Goal: Task Accomplishment & Management: Complete application form

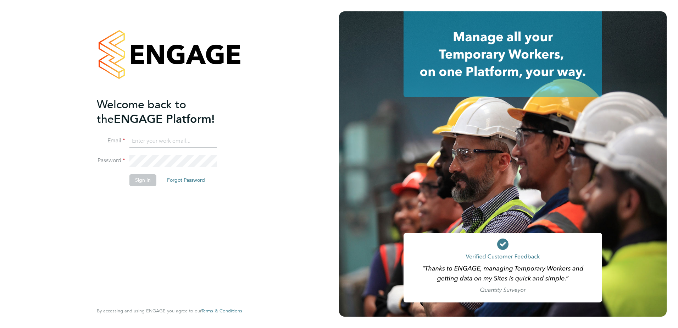
type input "[PERSON_NAME][EMAIL_ADDRESS][DOMAIN_NAME]"
click at [142, 142] on button "Sign In" at bounding box center [142, 179] width 27 height 11
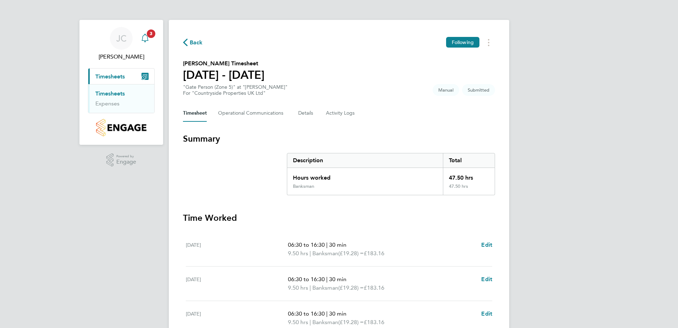
click at [151, 34] on span "3" at bounding box center [151, 33] width 9 height 9
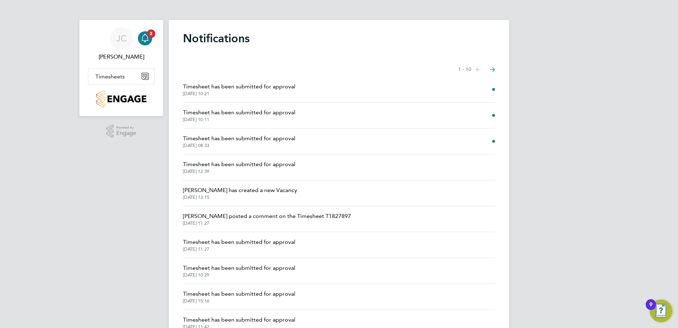
click at [257, 142] on span "Timesheet has been submitted for approval" at bounding box center [239, 138] width 112 height 9
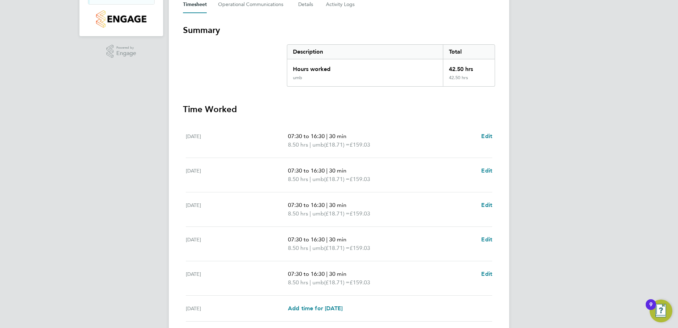
scroll to position [190, 0]
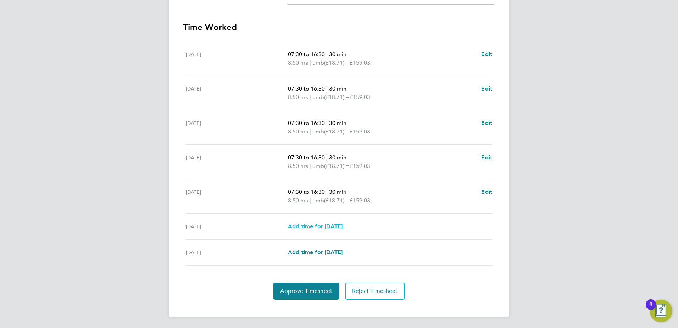
click at [330, 228] on span "Add time for [DATE]" at bounding box center [315, 226] width 55 height 7
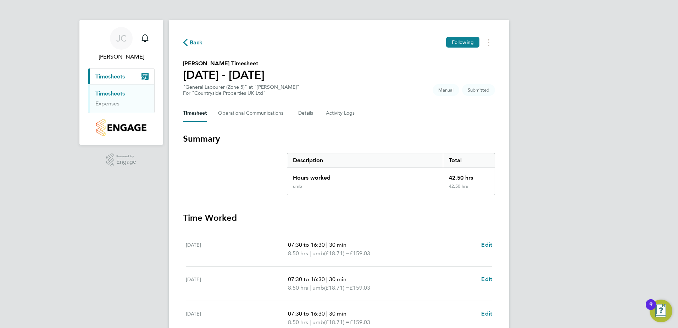
select select "30"
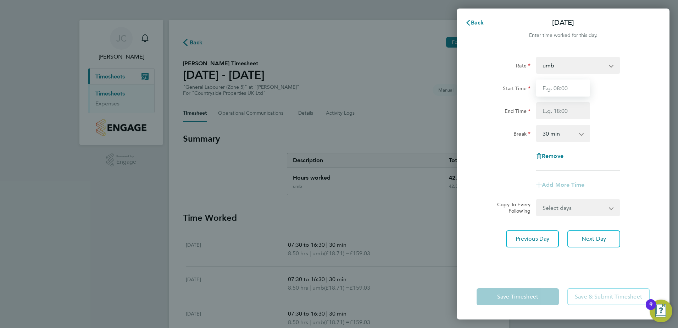
click at [573, 89] on input "Start Time" at bounding box center [563, 87] width 54 height 17
type input "*"
type input "08:00"
click at [547, 110] on input "End Time" at bounding box center [563, 110] width 54 height 17
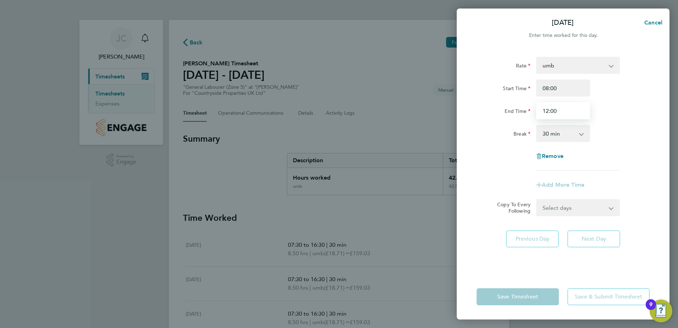
type input "12:00"
click at [666, 144] on div "Rate umb Start Time 08:00 End Time 12:00 Break 0 min 15 min 30 min 45 min 60 mi…" at bounding box center [563, 161] width 213 height 226
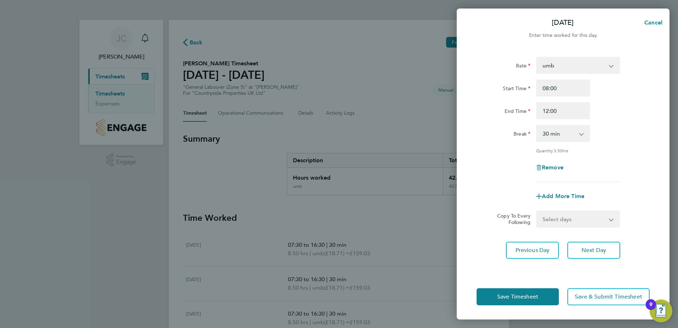
click at [582, 134] on app-icon-cross-button at bounding box center [585, 134] width 9 height 16
click at [581, 137] on app-icon-cross-button at bounding box center [585, 134] width 9 height 16
click at [582, 138] on app-icon-cross-button at bounding box center [585, 134] width 9 height 16
drag, startPoint x: 575, startPoint y: 134, endPoint x: 557, endPoint y: 134, distance: 17.7
click at [568, 134] on select "0 min 15 min 30 min 45 min 60 min 75 min 90 min" at bounding box center [559, 134] width 44 height 16
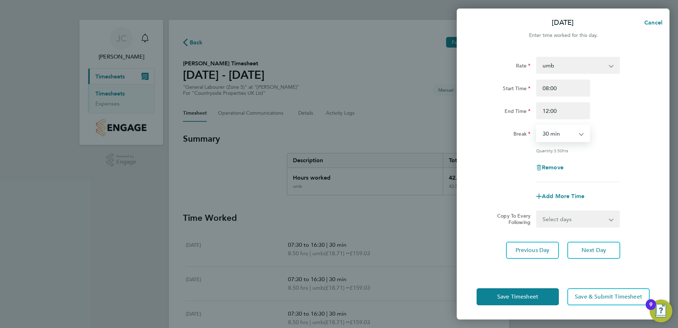
click at [557, 134] on select "0 min 15 min 30 min 45 min 60 min 75 min 90 min" at bounding box center [559, 134] width 44 height 16
click at [559, 133] on select "0 min 15 min 30 min 45 min 60 min 75 min 90 min" at bounding box center [559, 134] width 44 height 16
select select "0"
click at [537, 126] on select "0 min 15 min 30 min 45 min 60 min 75 min 90 min" at bounding box center [559, 134] width 44 height 16
click at [521, 300] on span "Save Timesheet" at bounding box center [517, 296] width 41 height 7
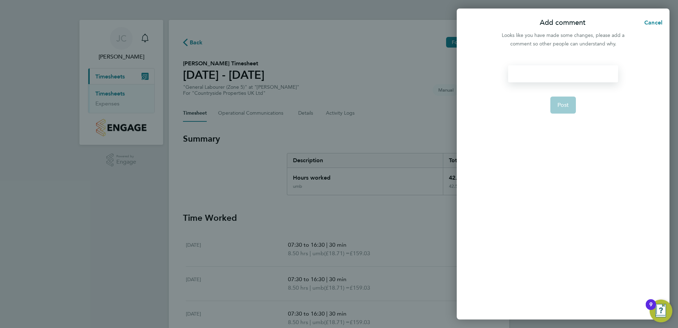
click at [557, 72] on div at bounding box center [563, 73] width 110 height 17
click at [557, 93] on form "Post" at bounding box center [563, 147] width 115 height 164
click at [554, 70] on div at bounding box center [563, 73] width 110 height 17
click at [553, 72] on div at bounding box center [563, 73] width 110 height 17
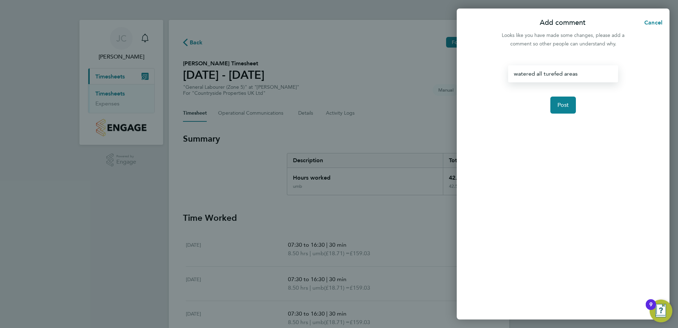
click at [553, 76] on div "watered all turefed areas" at bounding box center [563, 73] width 110 height 17
click at [570, 105] on button "Post" at bounding box center [564, 104] width 26 height 17
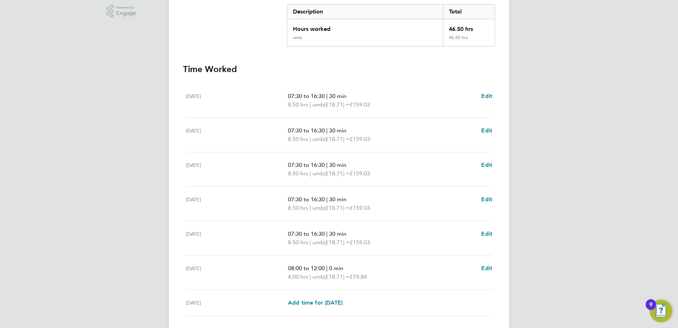
scroll to position [199, 0]
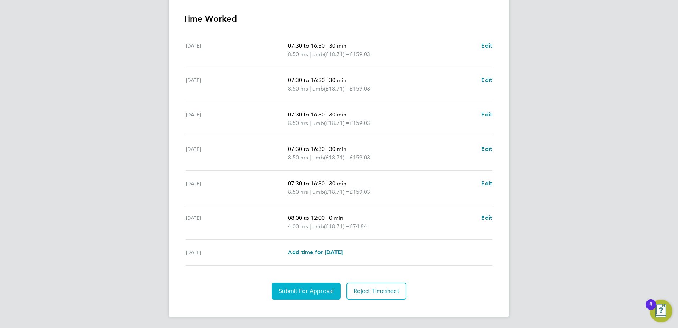
click at [308, 290] on span "Submit For Approval" at bounding box center [306, 290] width 55 height 7
click at [302, 292] on span "Approve Timesheet" at bounding box center [306, 290] width 52 height 7
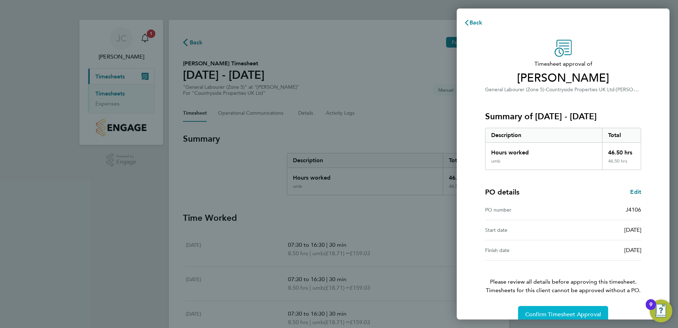
click at [590, 315] on span "Confirm Timesheet Approval" at bounding box center [563, 314] width 76 height 7
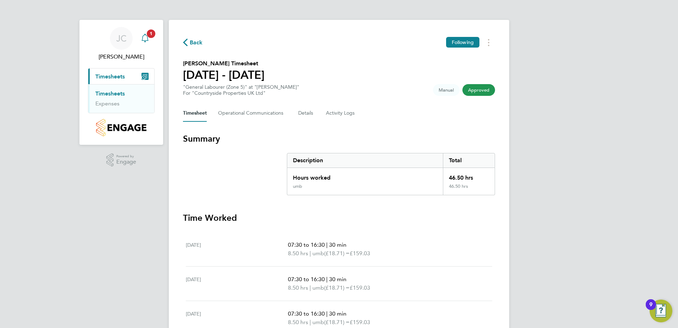
click at [148, 38] on icon "Main navigation" at bounding box center [145, 37] width 7 height 7
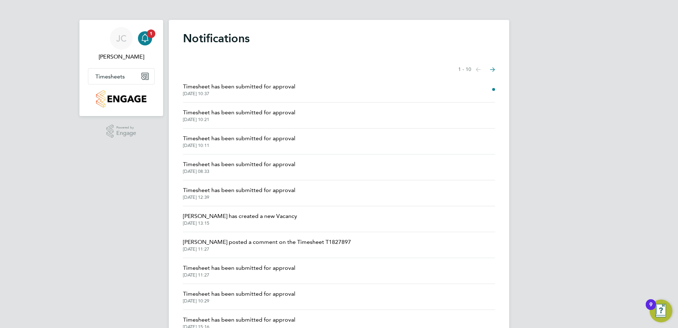
click at [243, 136] on span "Timesheet has been submitted for approval" at bounding box center [239, 138] width 112 height 9
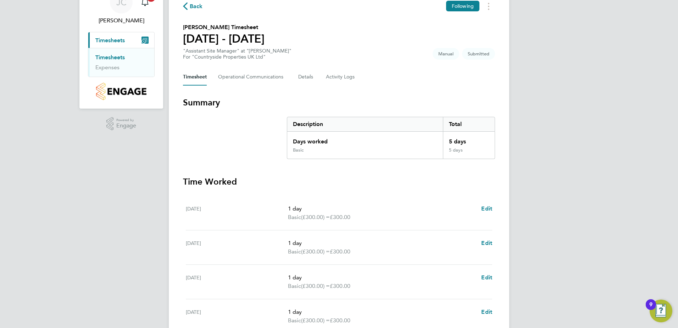
scroll to position [190, 0]
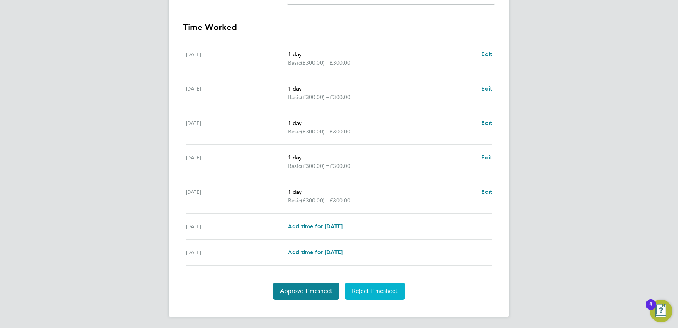
click at [388, 291] on span "Reject Timesheet" at bounding box center [375, 290] width 46 height 7
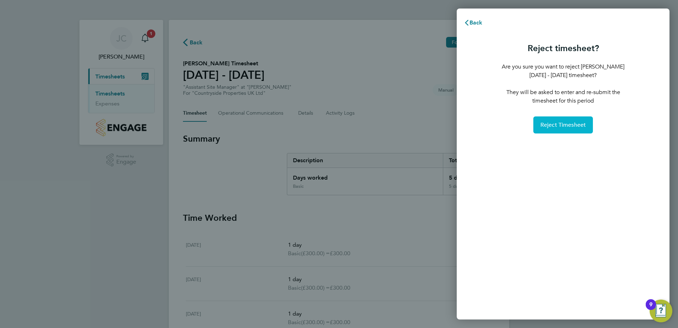
click at [574, 123] on span "Reject Timesheet" at bounding box center [564, 124] width 46 height 7
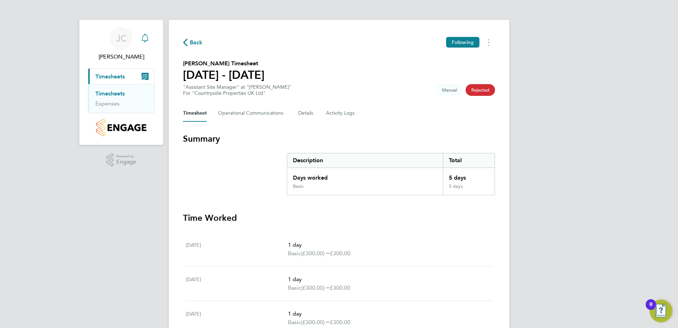
click at [149, 42] on icon "Main navigation" at bounding box center [145, 38] width 9 height 9
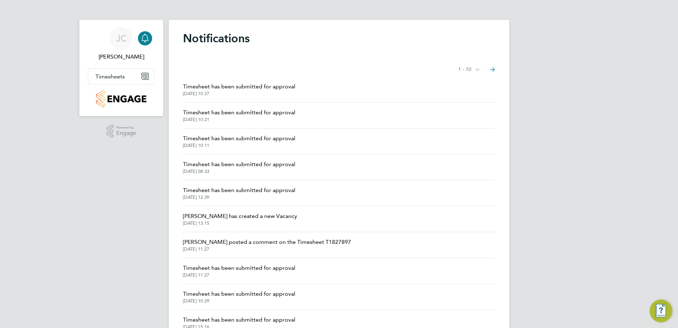
click at [245, 112] on span "Timesheet has been submitted for approval" at bounding box center [239, 112] width 112 height 9
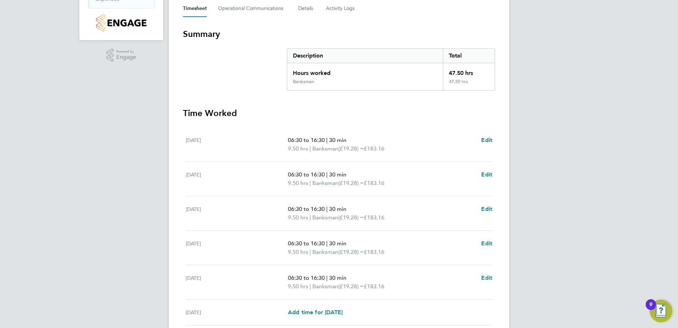
scroll to position [190, 0]
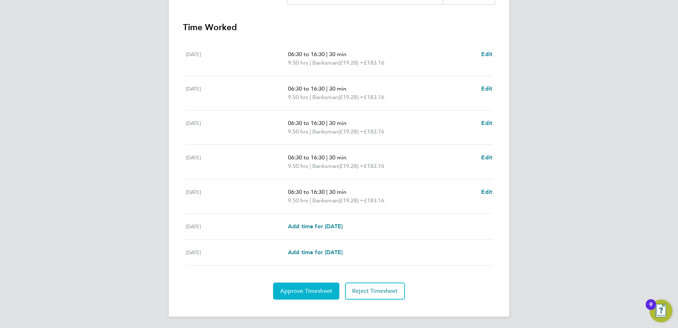
click at [305, 292] on span "Approve Timesheet" at bounding box center [306, 290] width 52 height 7
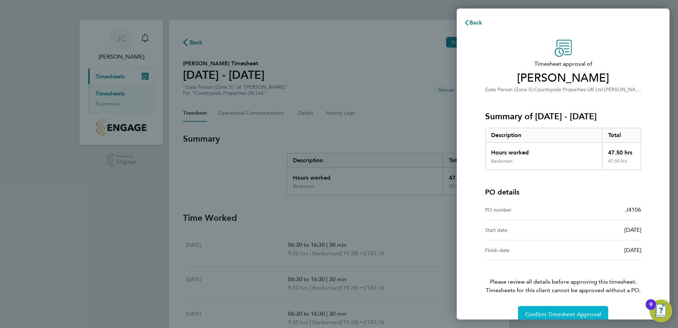
click at [570, 315] on span "Confirm Timesheet Approval" at bounding box center [563, 314] width 76 height 7
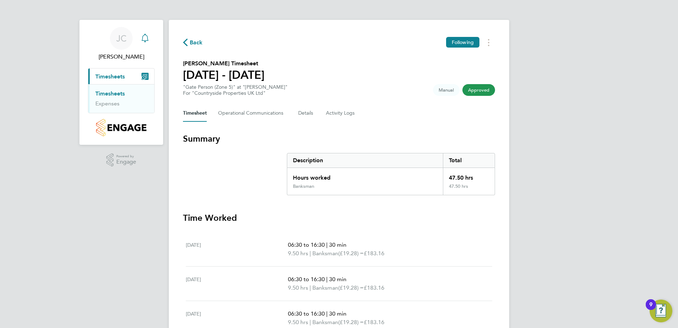
click at [143, 38] on icon "Main navigation" at bounding box center [145, 38] width 9 height 9
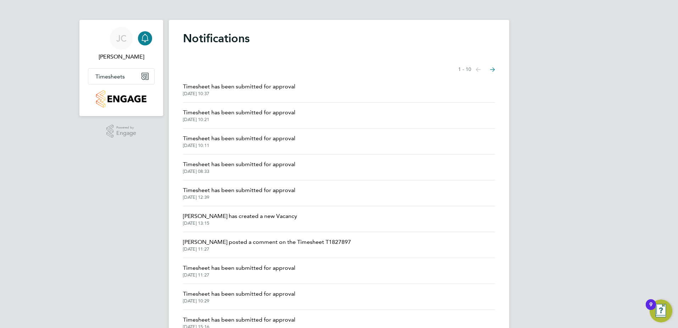
click at [261, 90] on span "Timesheet has been submitted for approval" at bounding box center [239, 86] width 112 height 9
